Goal: Task Accomplishment & Management: Manage account settings

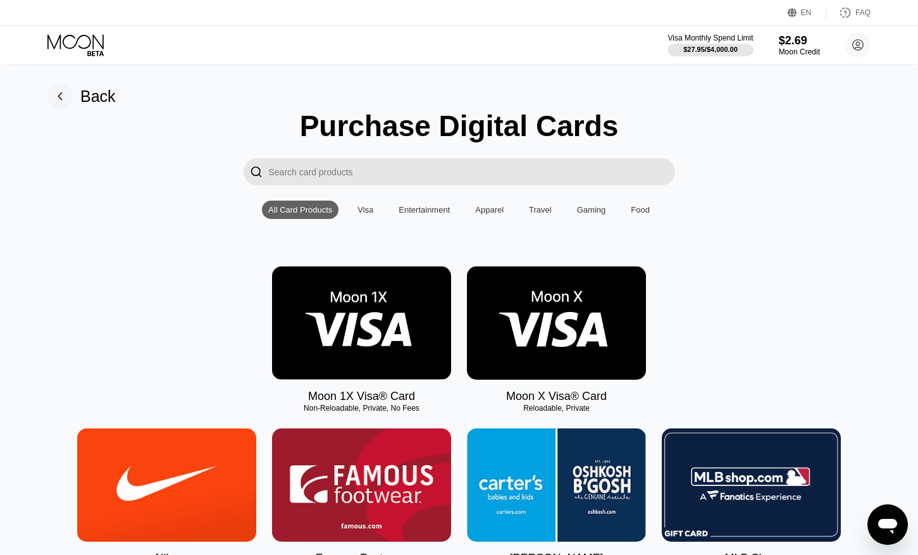
click at [84, 45] on icon at bounding box center [76, 45] width 59 height 22
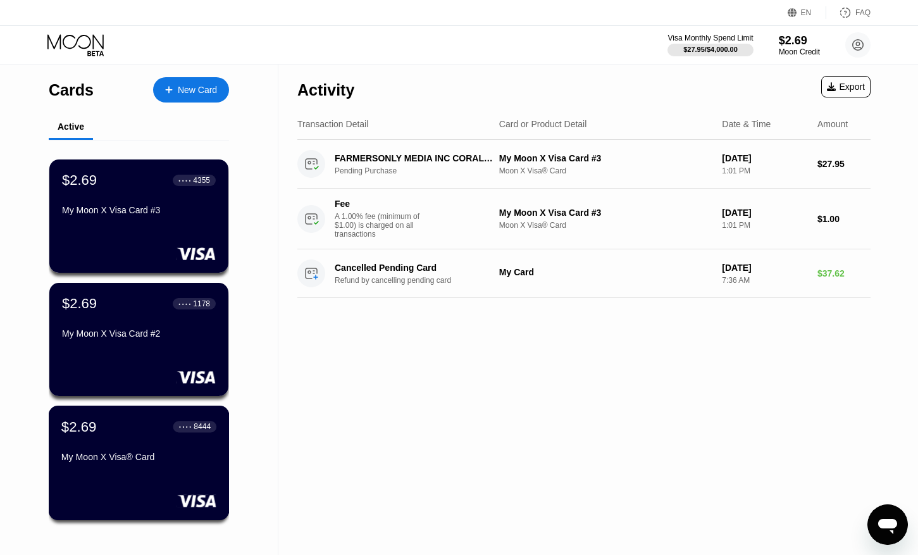
click at [121, 466] on div "My Moon X Visa® Card" at bounding box center [138, 459] width 155 height 15
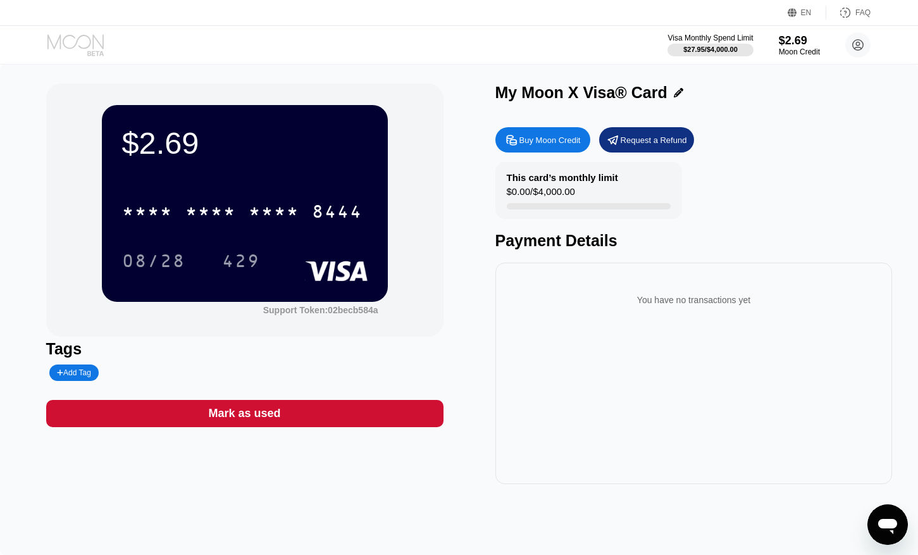
click at [63, 40] on icon at bounding box center [75, 41] width 56 height 15
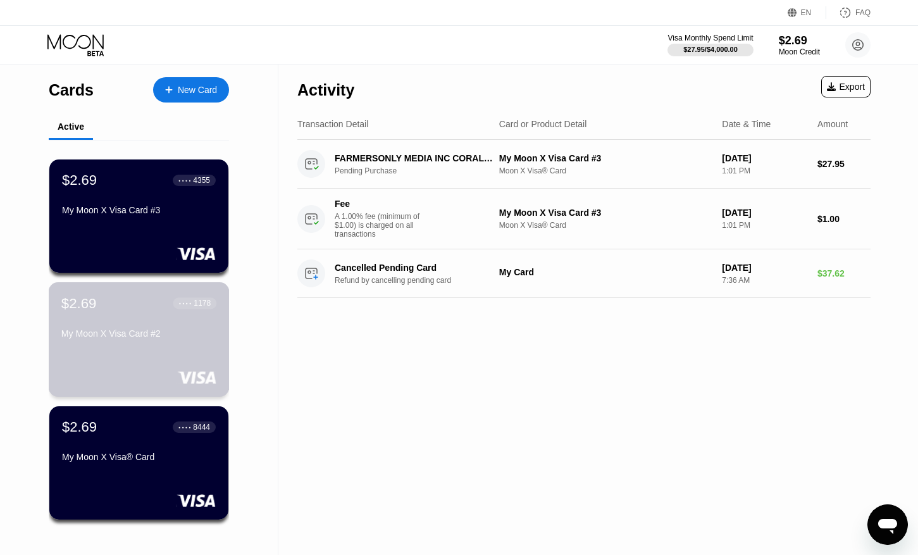
click at [119, 305] on div "$2.69 ● ● ● ● 1178" at bounding box center [138, 303] width 155 height 16
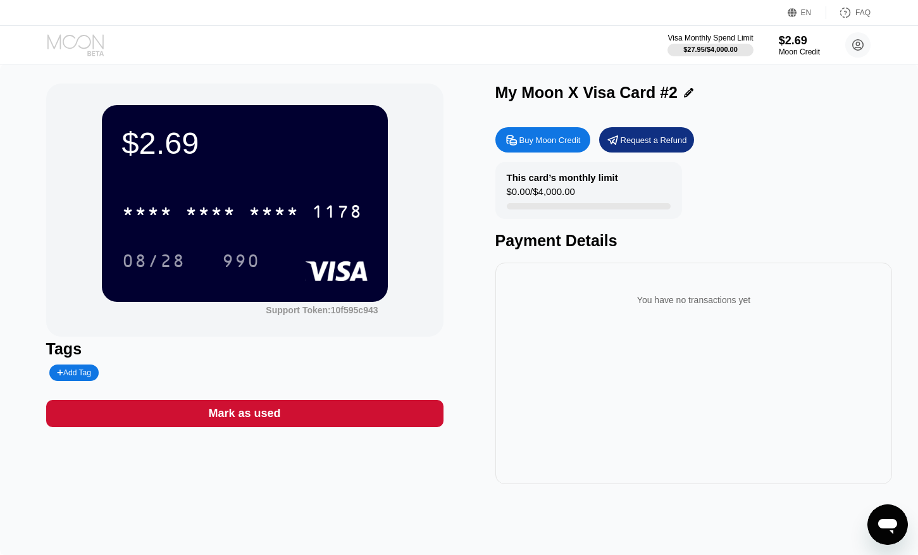
click at [82, 39] on icon at bounding box center [76, 45] width 59 height 22
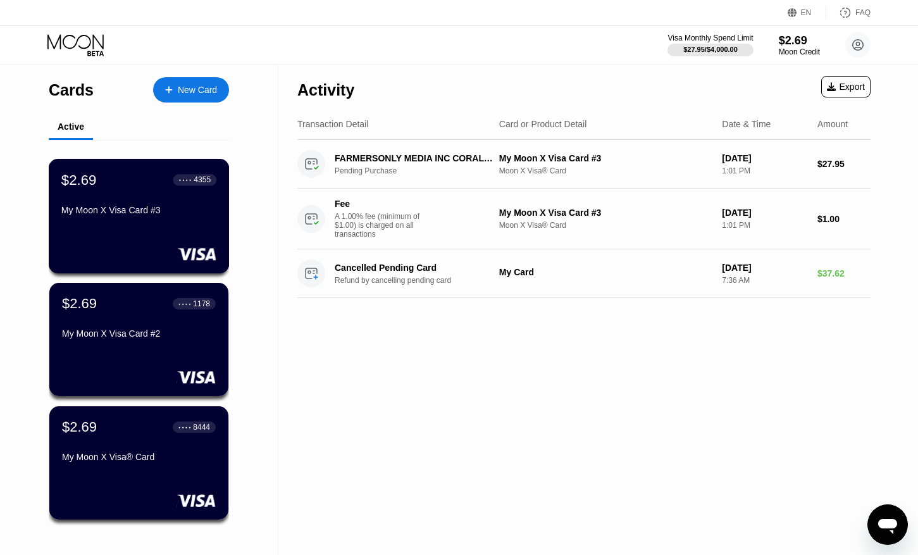
click at [127, 216] on div "My Moon X Visa Card #3" at bounding box center [138, 212] width 155 height 15
